Goal: Task Accomplishment & Management: Manage account settings

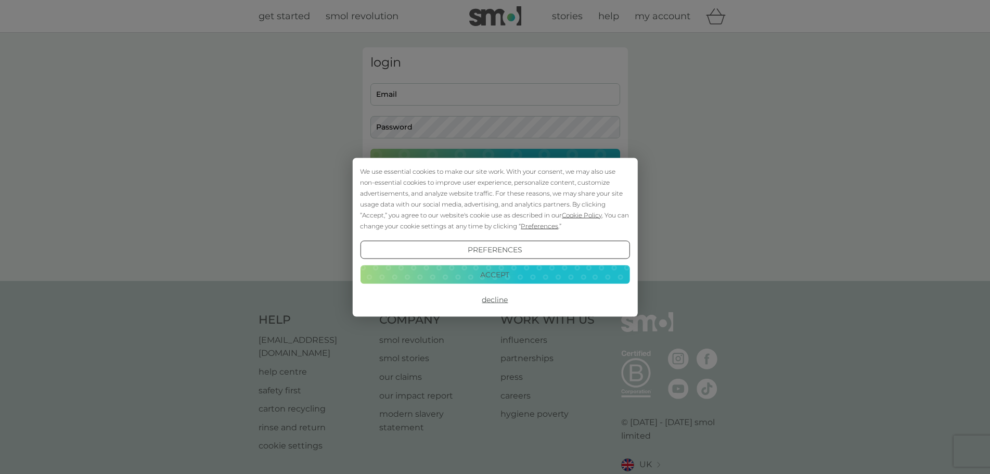
click at [499, 282] on button "Accept" at bounding box center [494, 274] width 269 height 19
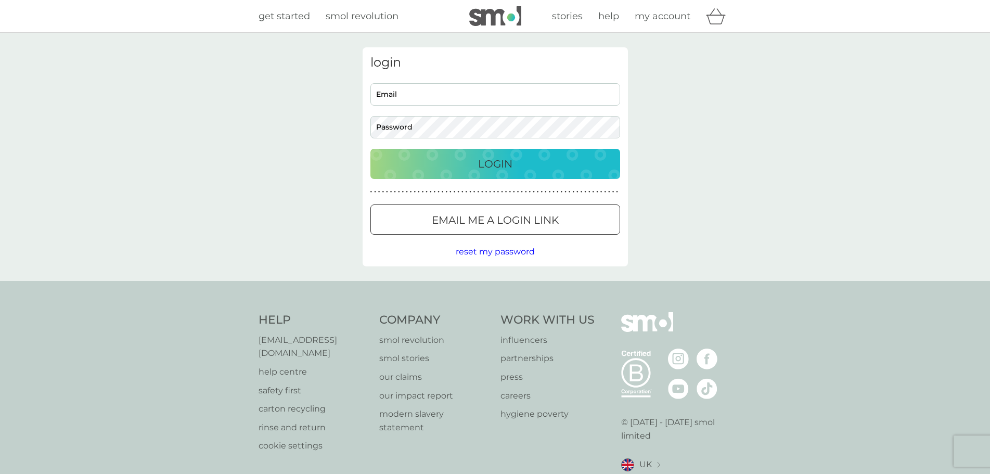
click at [442, 90] on input "Email" at bounding box center [495, 94] width 250 height 22
type input "[PERSON_NAME][EMAIL_ADDRESS][PERSON_NAME][DOMAIN_NAME]"
click at [370, 149] on button "Login" at bounding box center [495, 164] width 250 height 30
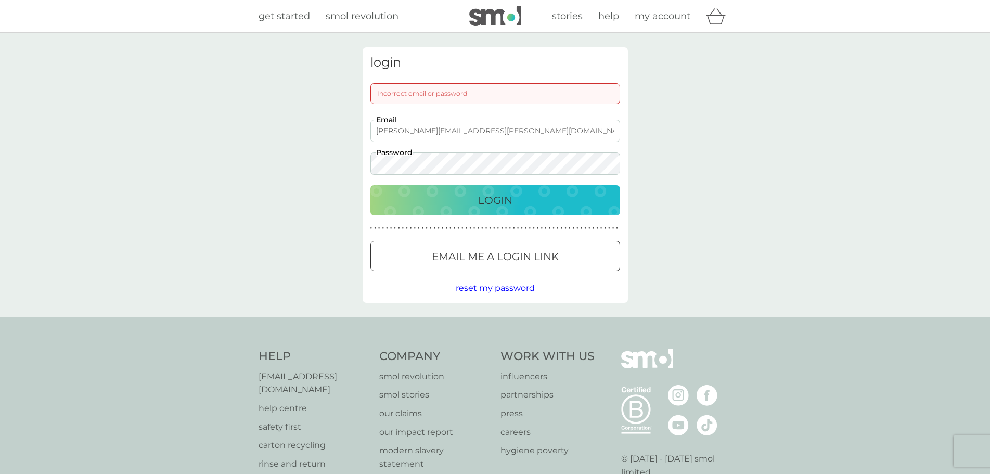
click at [477, 250] on p "Email me a login link" at bounding box center [495, 256] width 127 height 17
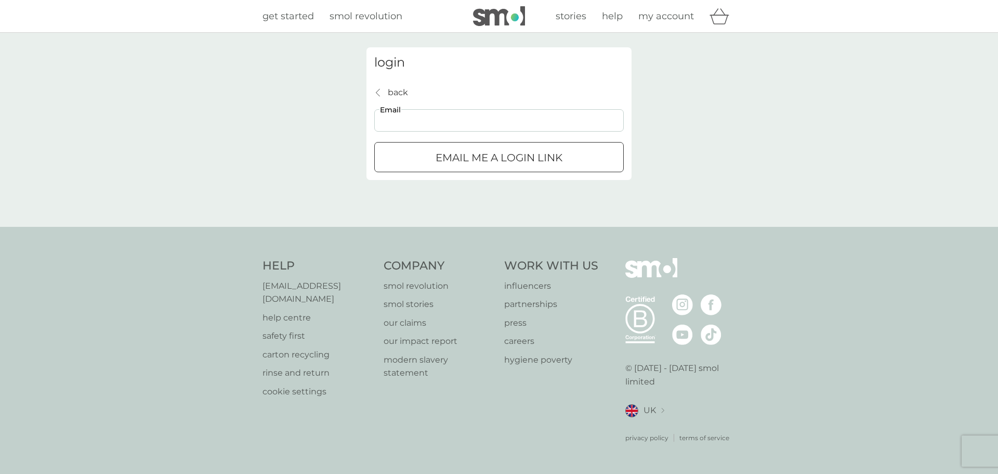
click at [433, 123] on input "Email" at bounding box center [499, 120] width 250 height 22
type input "[PERSON_NAME][EMAIL_ADDRESS][PERSON_NAME][DOMAIN_NAME]"
click at [422, 162] on div "Email me a login link" at bounding box center [499, 157] width 249 height 17
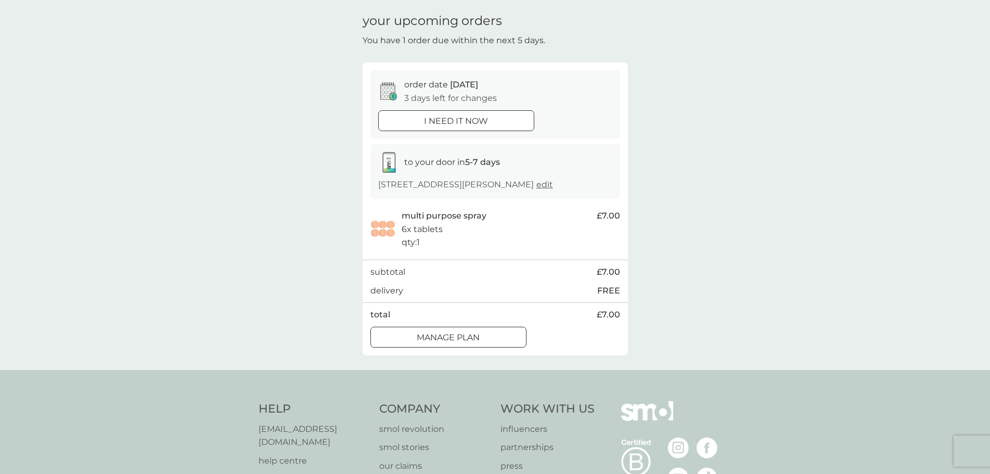
scroll to position [52, 0]
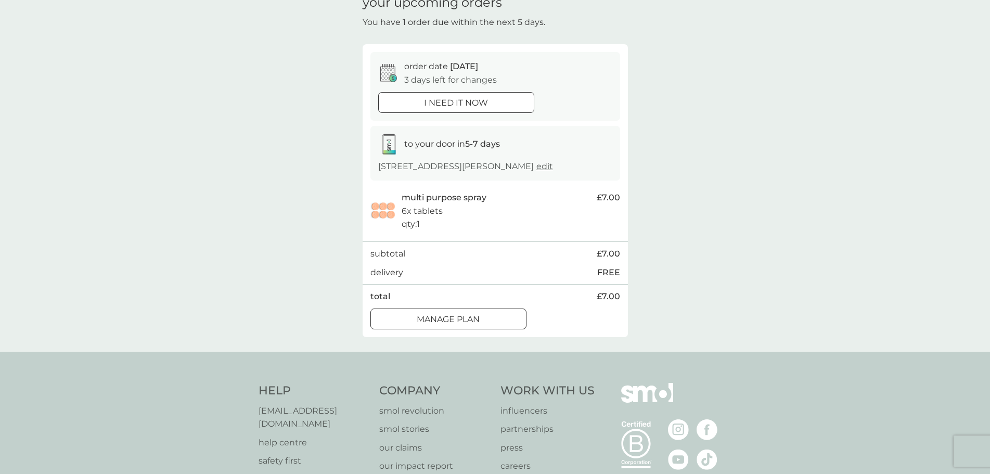
click at [484, 317] on div "Manage plan" at bounding box center [448, 320] width 155 height 14
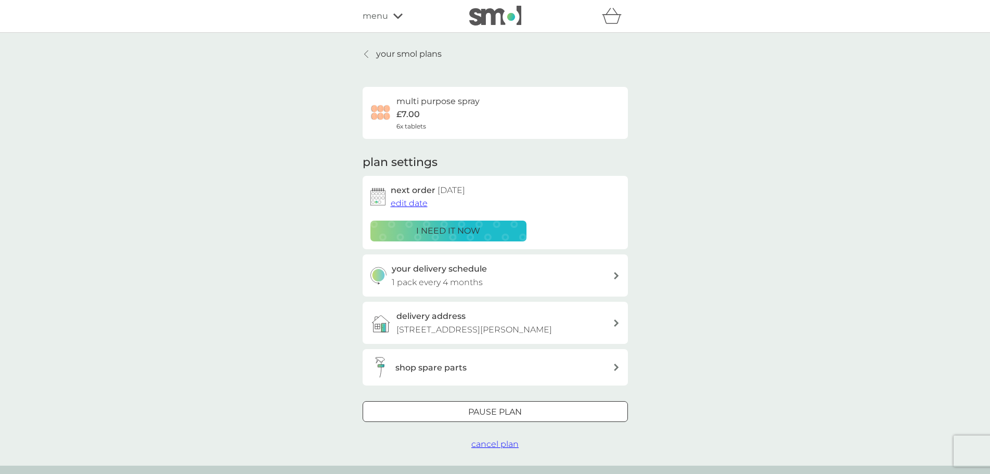
click at [495, 412] on div at bounding box center [494, 412] width 37 height 11
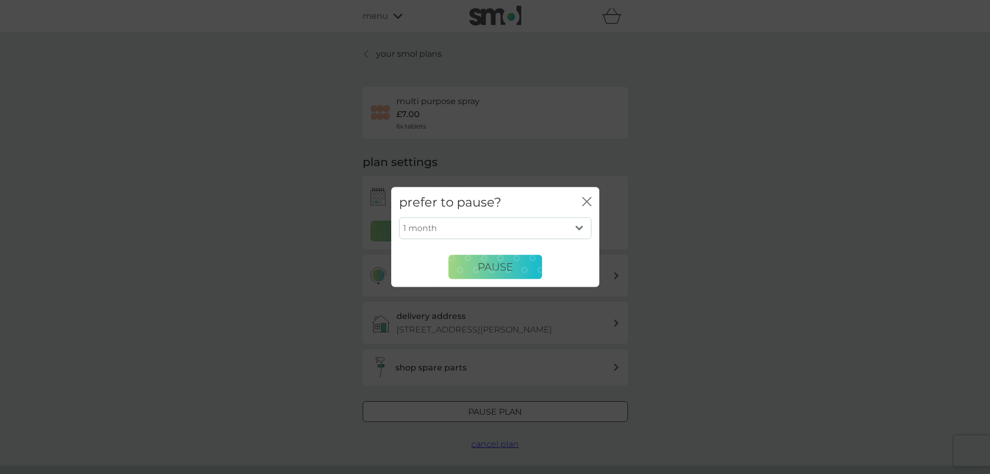
click at [499, 226] on select "1 month 2 months 3 months 4 months 5 months 6 months" at bounding box center [495, 228] width 192 height 22
select select "6"
click at [399, 217] on select "1 month 2 months 3 months 4 months 5 months 6 months" at bounding box center [495, 228] width 192 height 22
click at [485, 269] on span "Pause" at bounding box center [494, 267] width 35 height 12
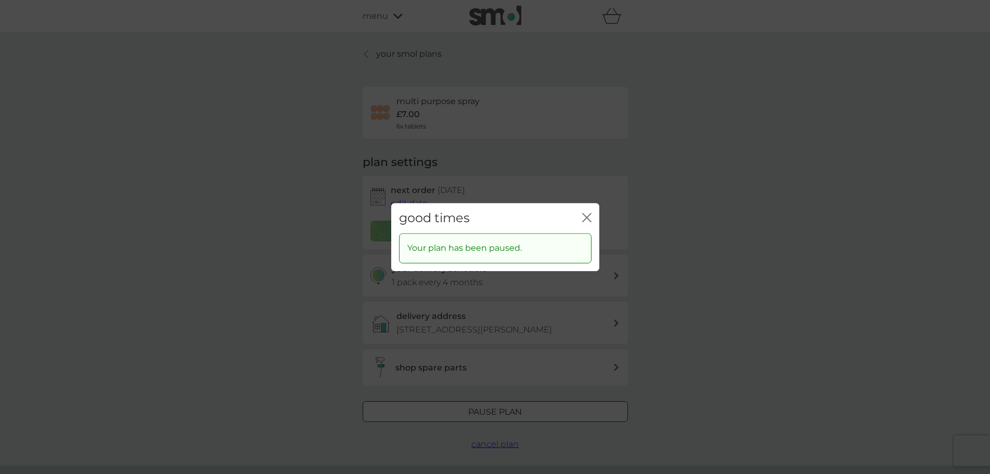
click at [533, 437] on div "good times close Your plan has been paused." at bounding box center [495, 237] width 990 height 474
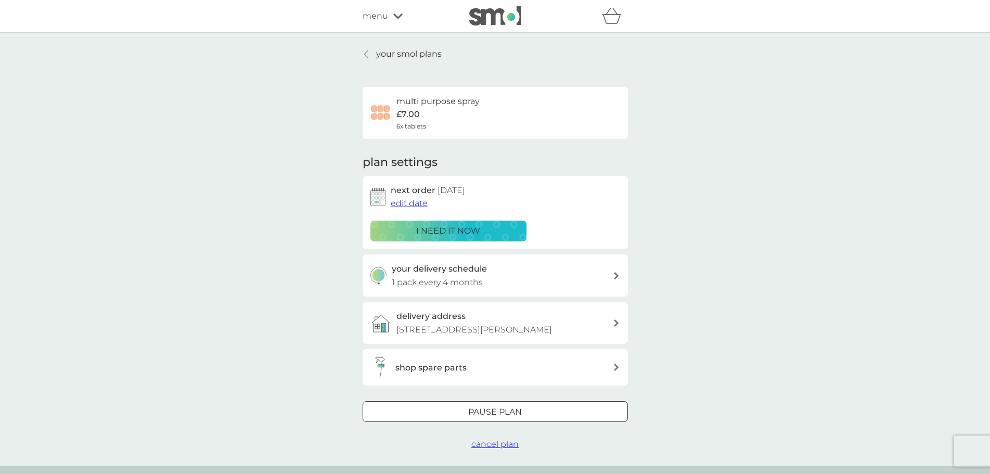
click at [376, 51] on p "your smol plans" at bounding box center [409, 54] width 66 height 14
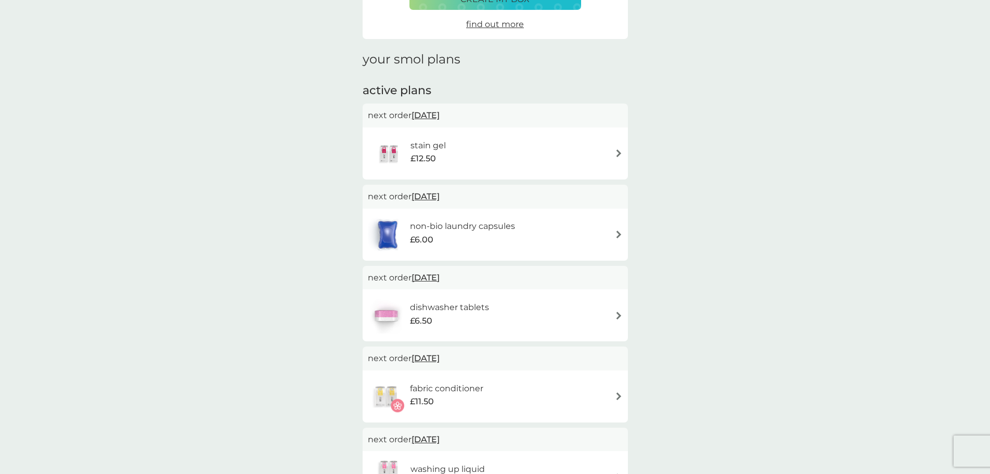
scroll to position [104, 0]
click at [560, 144] on div "stain gel £12.50" at bounding box center [495, 152] width 255 height 36
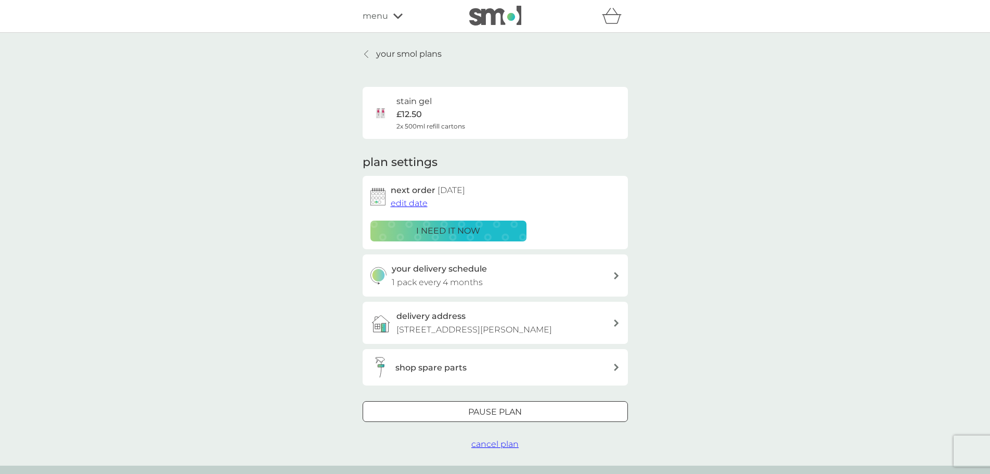
click at [494, 440] on span "cancel plan" at bounding box center [494, 444] width 47 height 10
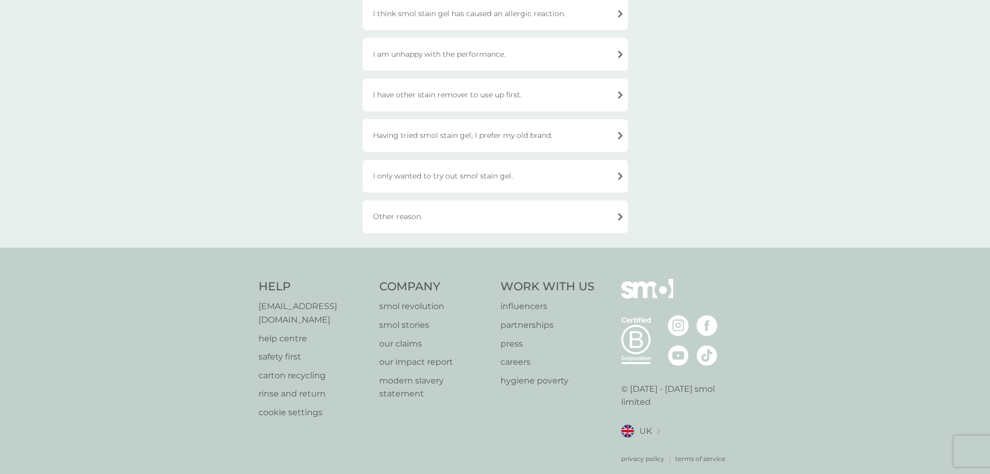
scroll to position [336, 0]
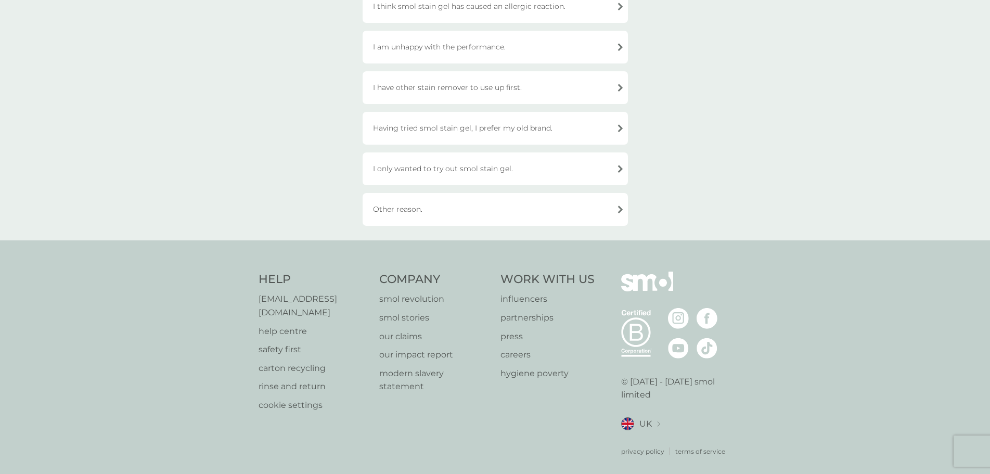
click at [449, 207] on div "Other reason." at bounding box center [494, 209] width 265 height 33
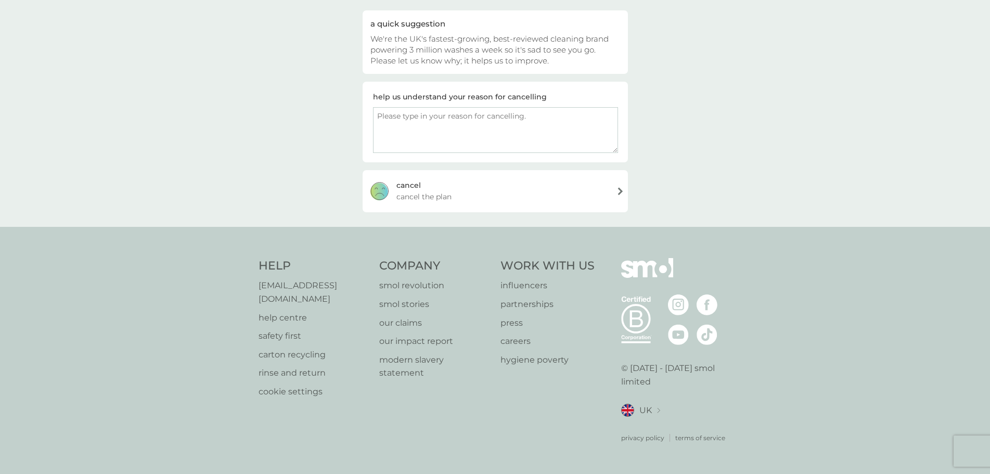
scroll to position [87, 0]
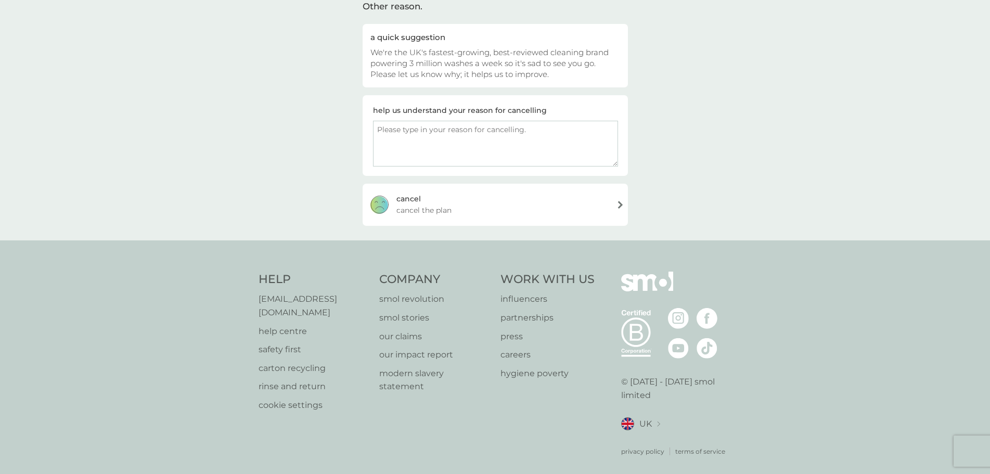
click at [462, 210] on div "cancel cancel the plan" at bounding box center [494, 205] width 265 height 42
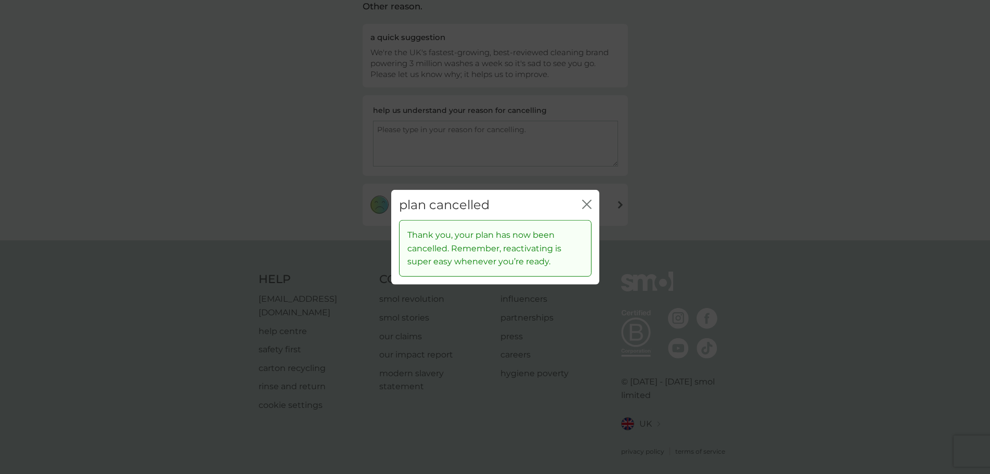
click at [583, 210] on button "close" at bounding box center [586, 204] width 9 height 11
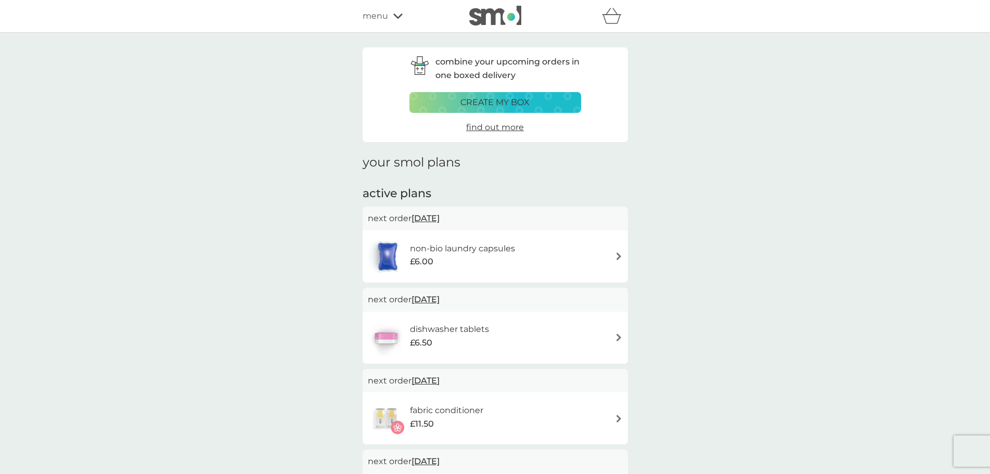
click at [586, 204] on div "active plans next order 27 Oct 2025 non-bio laundry capsules £6.00 next order 2…" at bounding box center [494, 396] width 265 height 421
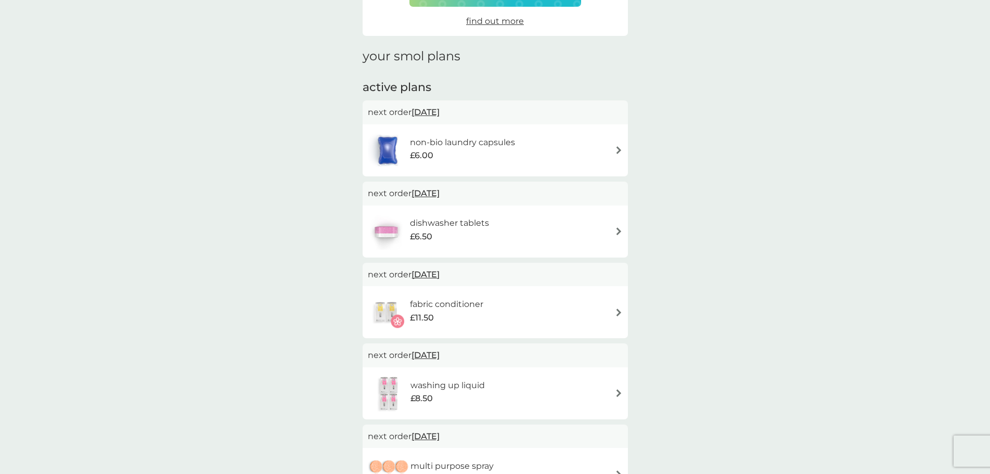
scroll to position [104, 0]
click at [454, 219] on h6 "dishwasher tablets" at bounding box center [449, 225] width 79 height 14
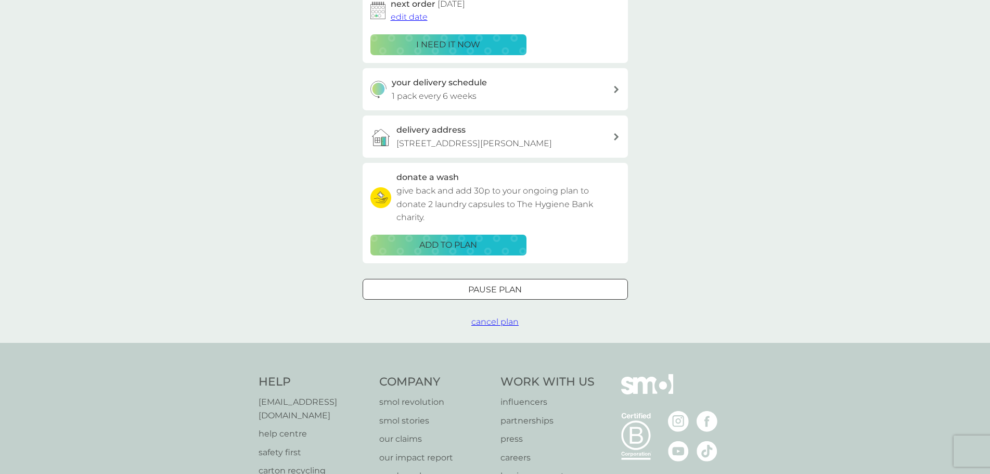
scroll to position [208, 0]
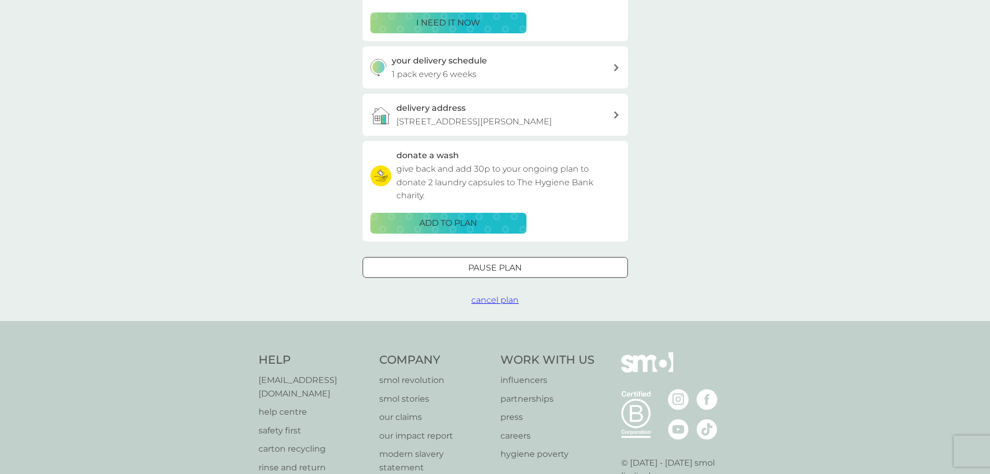
click at [488, 263] on div at bounding box center [494, 267] width 37 height 11
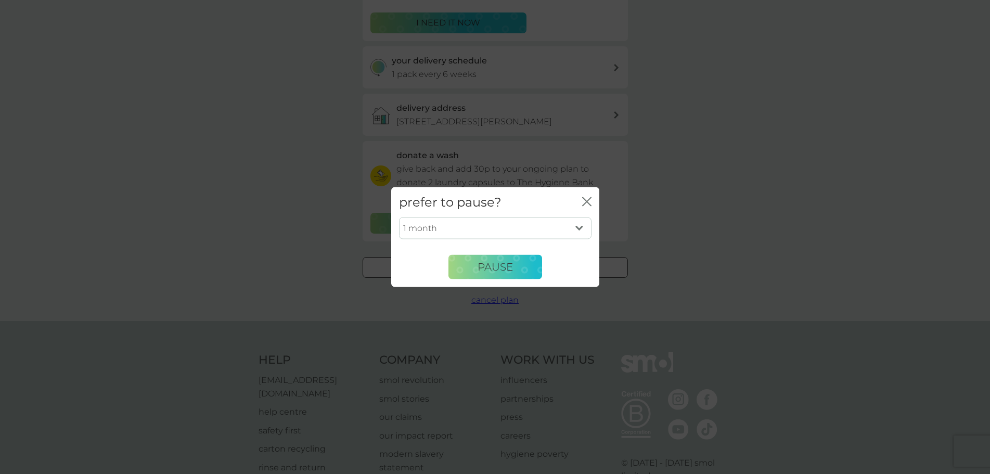
click at [502, 226] on select "1 month 2 months 3 months 4 months 5 months 6 months" at bounding box center [495, 228] width 192 height 22
select select "4"
click at [399, 217] on select "1 month 2 months 3 months 4 months 5 months 6 months" at bounding box center [495, 228] width 192 height 22
click at [500, 271] on span "Pause" at bounding box center [494, 267] width 35 height 12
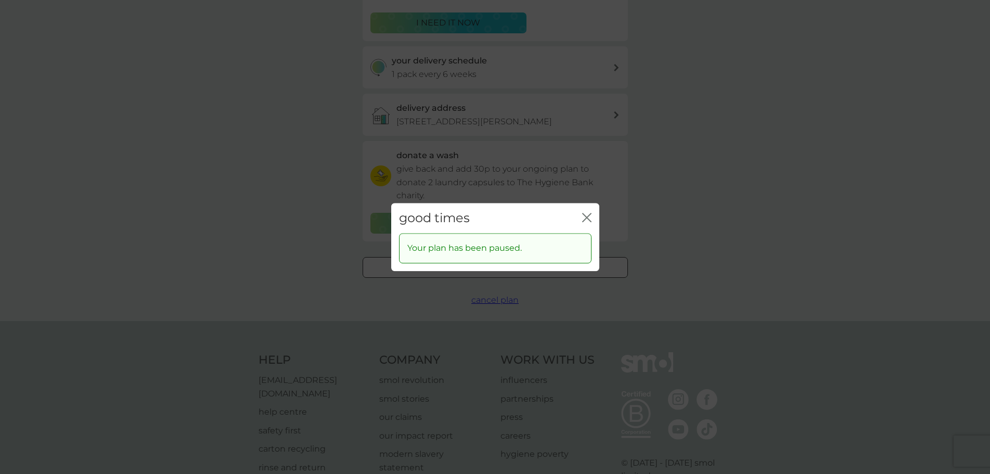
click at [590, 211] on div "close" at bounding box center [586, 218] width 9 height 15
click at [586, 215] on icon "close" at bounding box center [586, 217] width 9 height 9
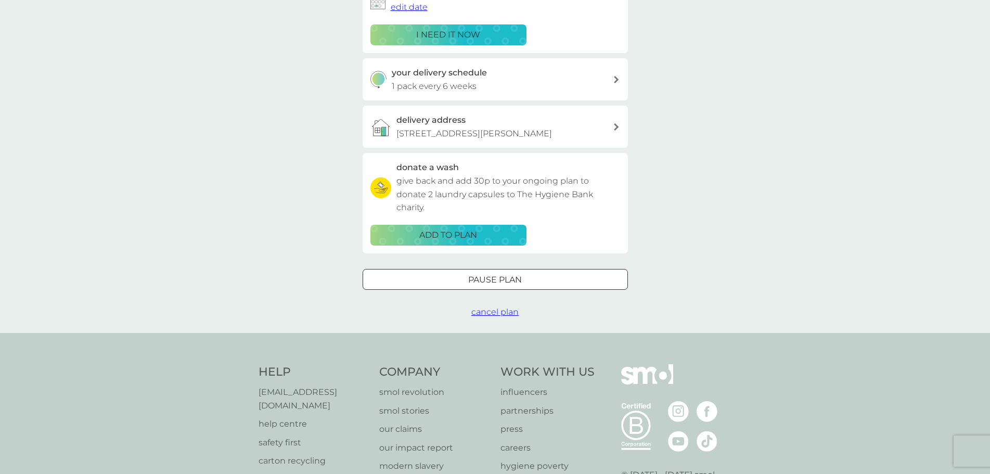
scroll to position [0, 0]
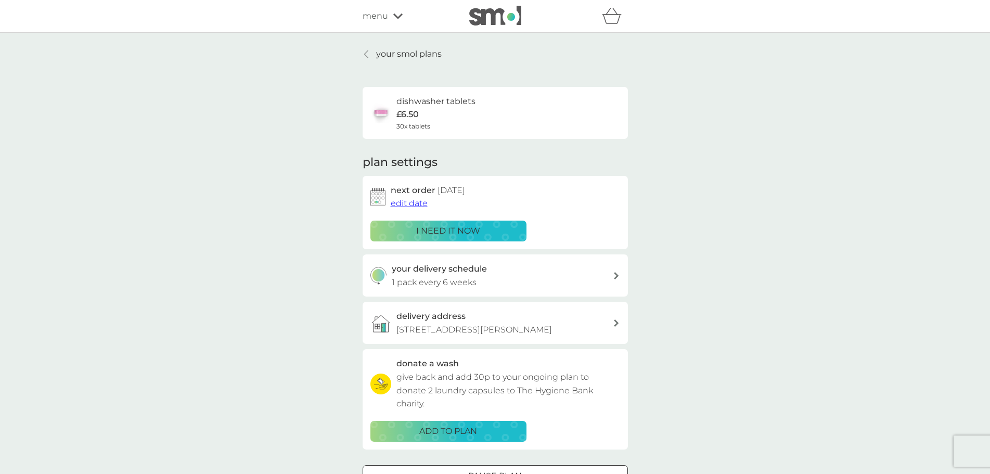
click at [378, 57] on p "your smol plans" at bounding box center [409, 54] width 66 height 14
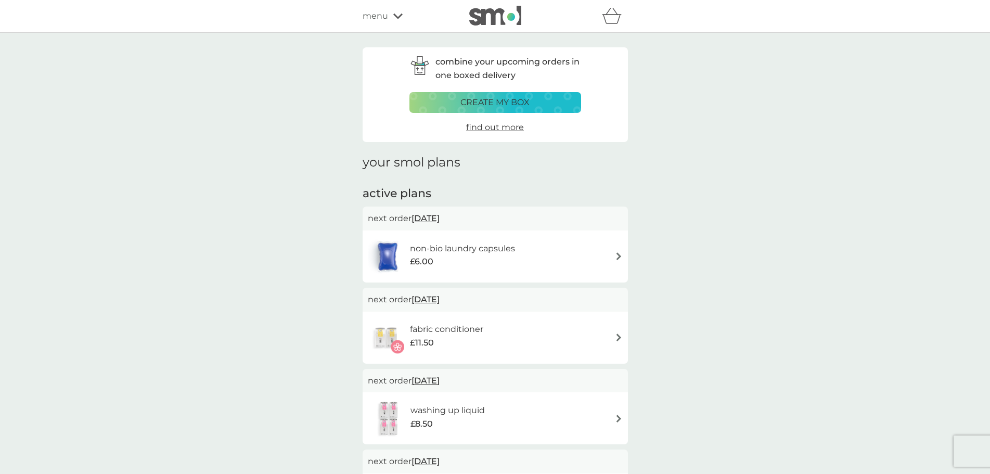
click at [470, 248] on h6 "non-bio laundry capsules" at bounding box center [462, 249] width 105 height 14
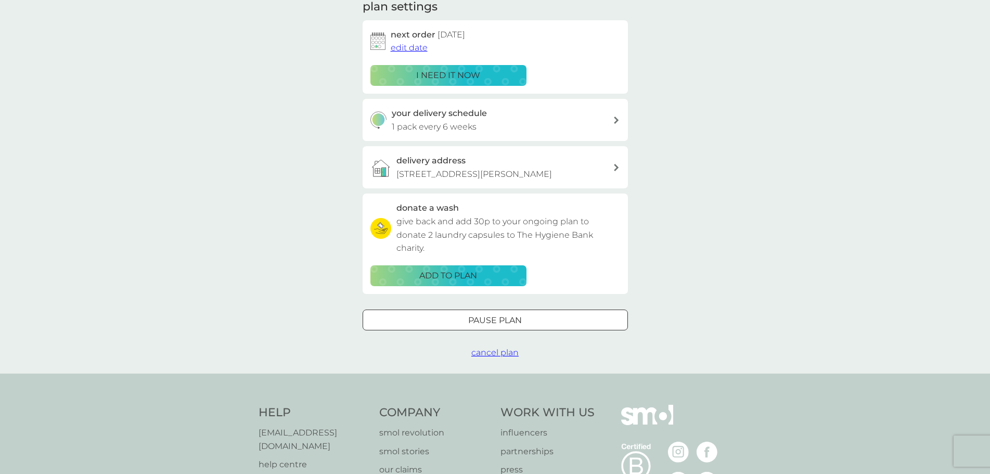
scroll to position [156, 0]
click at [512, 323] on div at bounding box center [494, 319] width 37 height 11
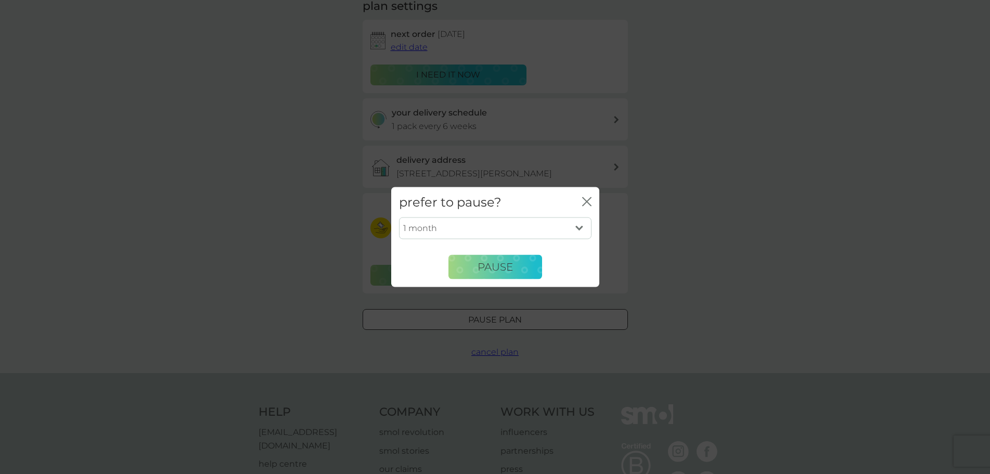
click at [517, 227] on select "1 month 2 months 3 months 4 months 5 months 6 months" at bounding box center [495, 228] width 192 height 22
select select "4"
click at [399, 217] on select "1 month 2 months 3 months 4 months 5 months 6 months" at bounding box center [495, 228] width 192 height 22
click at [491, 269] on span "Pause" at bounding box center [494, 267] width 35 height 12
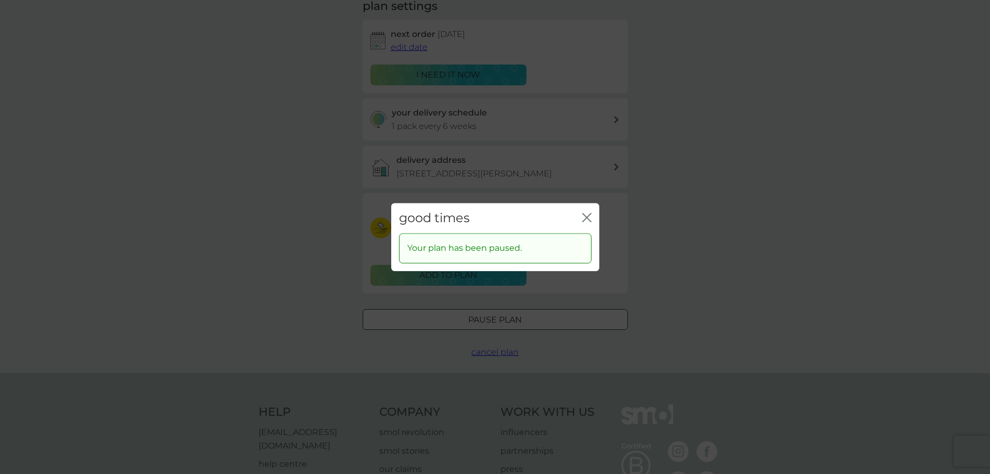
click at [588, 213] on icon "close" at bounding box center [586, 217] width 9 height 9
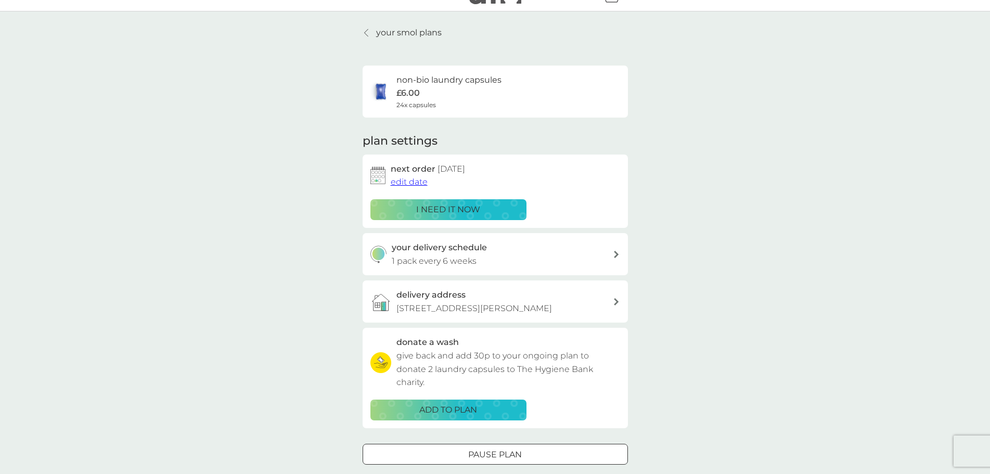
scroll to position [0, 0]
